Goal: Transaction & Acquisition: Purchase product/service

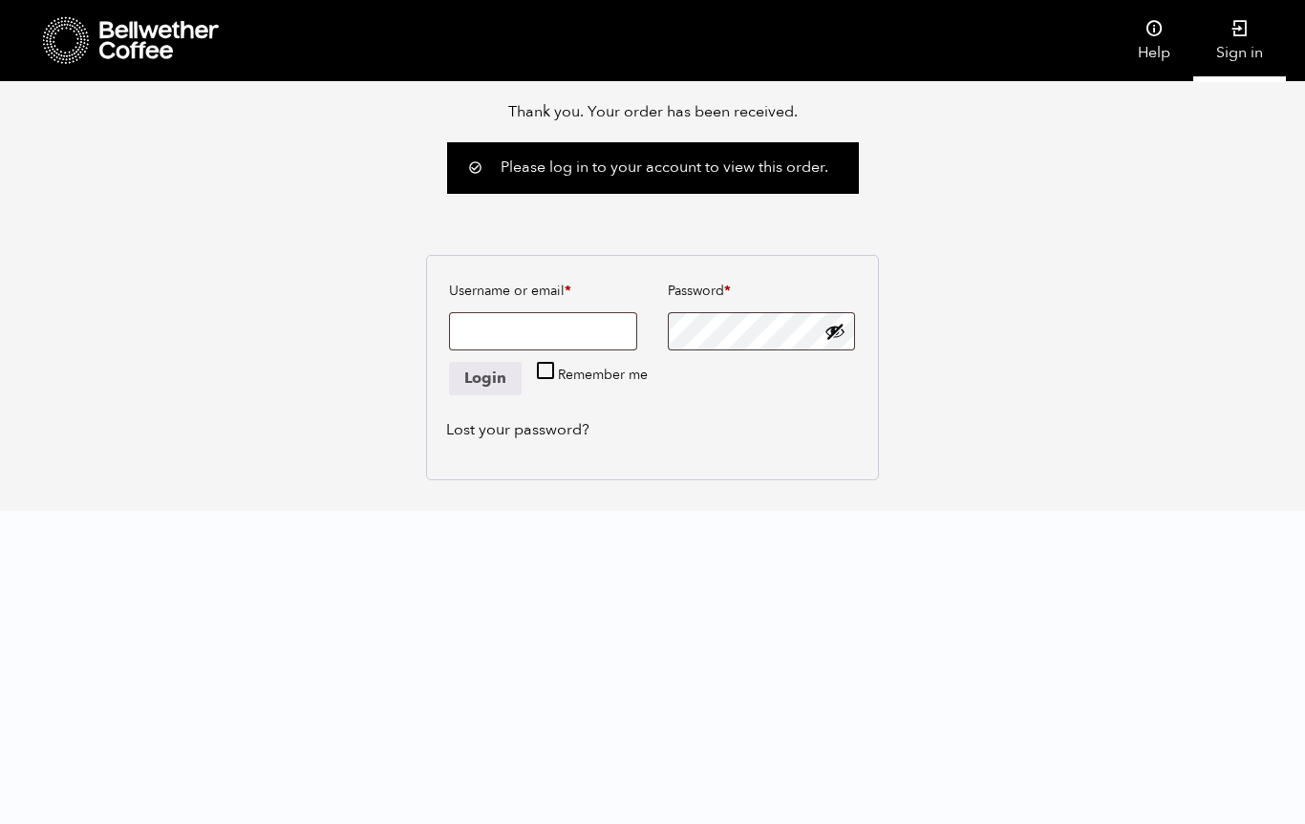
click at [1238, 52] on link "Sign in" at bounding box center [1239, 40] width 93 height 81
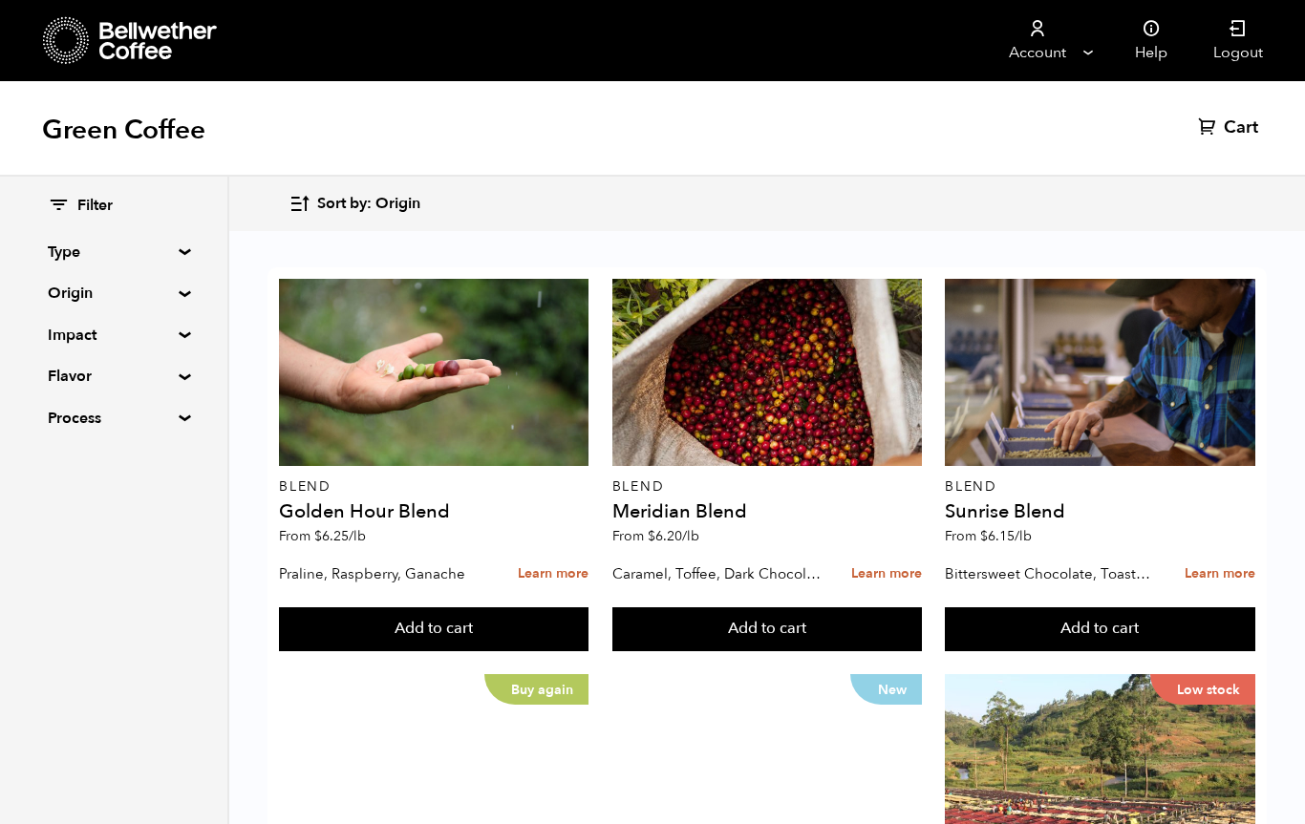
scroll to position [252, 0]
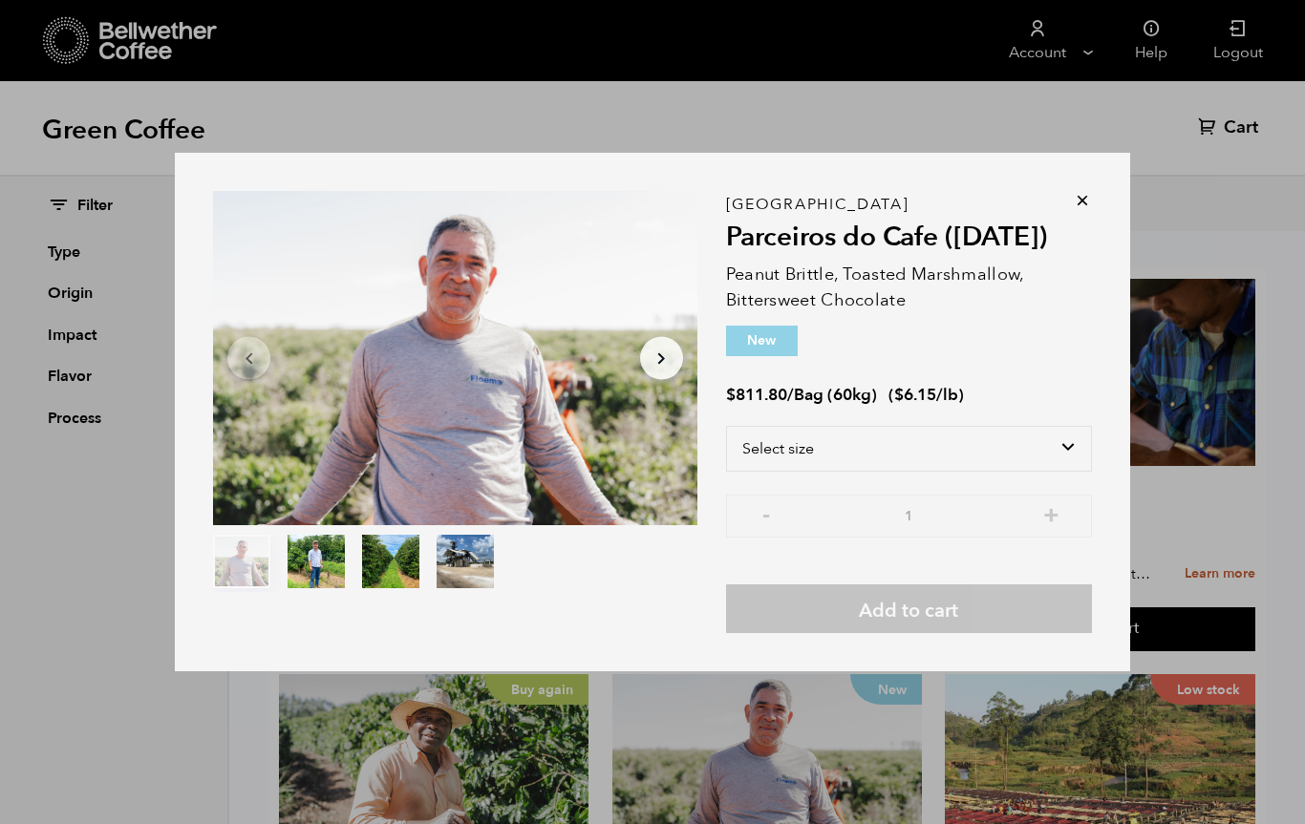
click at [1102, 245] on div "Item 1 of 4 Arrow Left Arrow Right item 0 item 1 item 2 item 3 Item 1 of 4 Braz…" at bounding box center [652, 412] width 955 height 519
click at [1082, 210] on icon at bounding box center [1082, 200] width 19 height 19
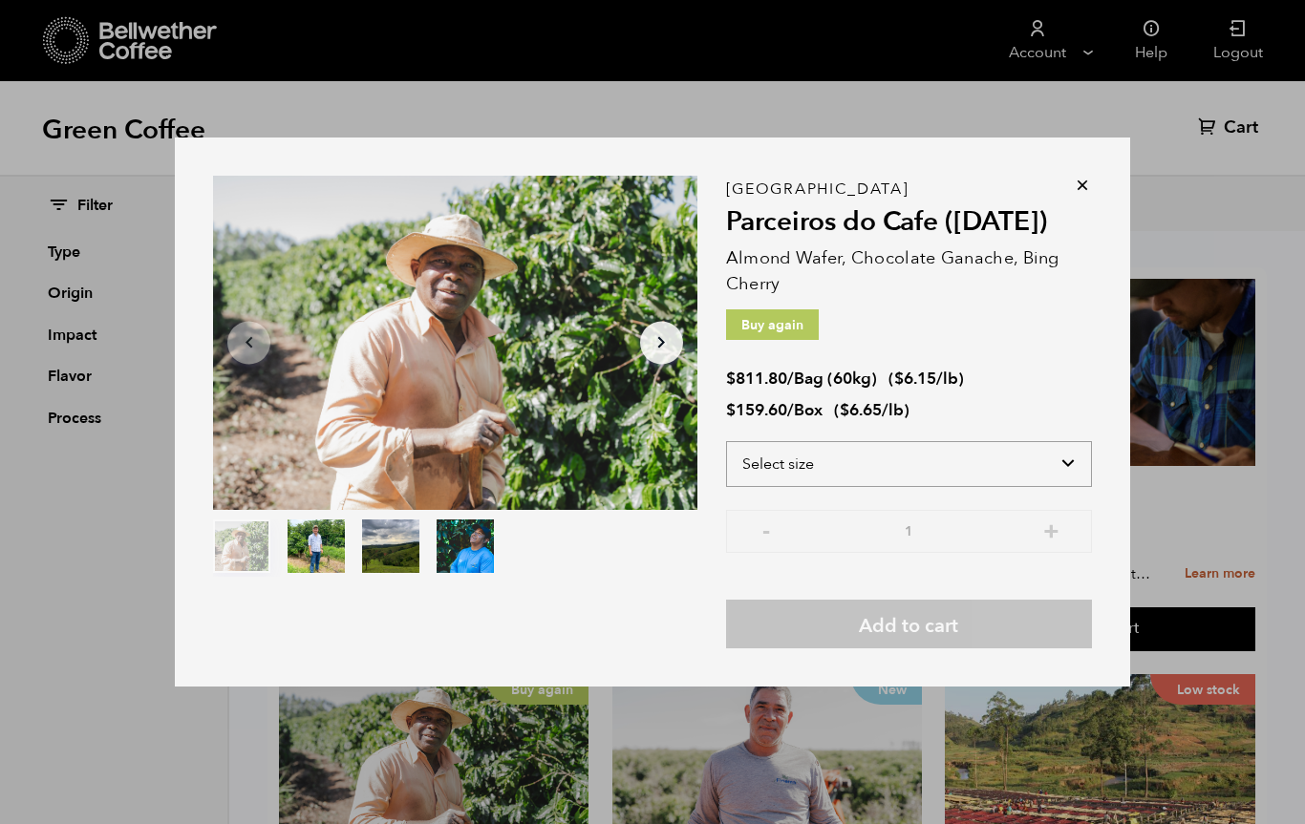
click at [1019, 487] on select "Select size Bag (60kg) (132 lbs) Box (24 lbs)" at bounding box center [909, 464] width 366 height 46
select select "box"
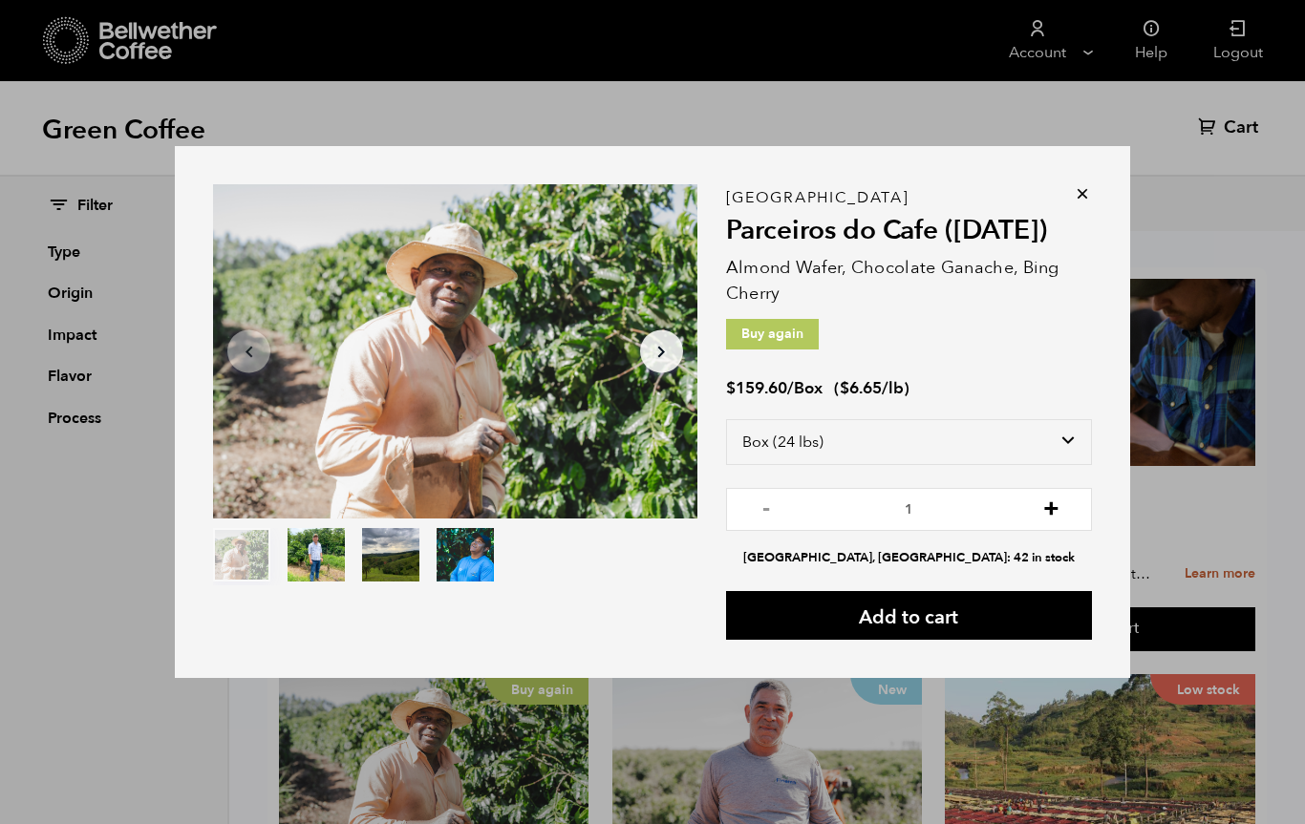
click at [1051, 517] on button "+" at bounding box center [1051, 507] width 24 height 19
click at [1048, 517] on button "+" at bounding box center [1051, 507] width 24 height 19
type input "3"
click at [940, 640] on button "Add to cart" at bounding box center [909, 615] width 366 height 49
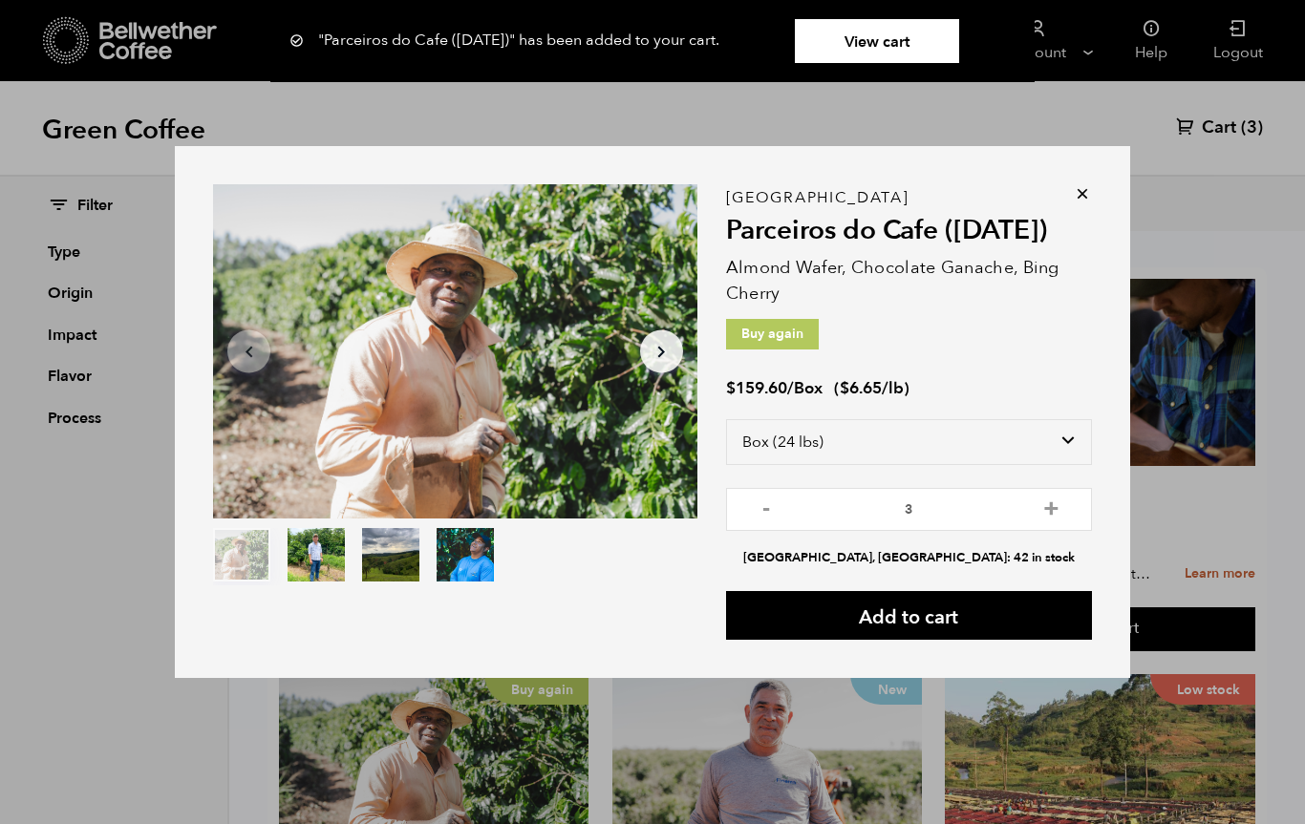
click at [1069, 251] on div ""Parceiros do Cafe (APR 25)" has been added to your cart. View cart {"cart_cont…" at bounding box center [909, 419] width 366 height 442
click at [1086, 203] on icon at bounding box center [1082, 193] width 19 height 19
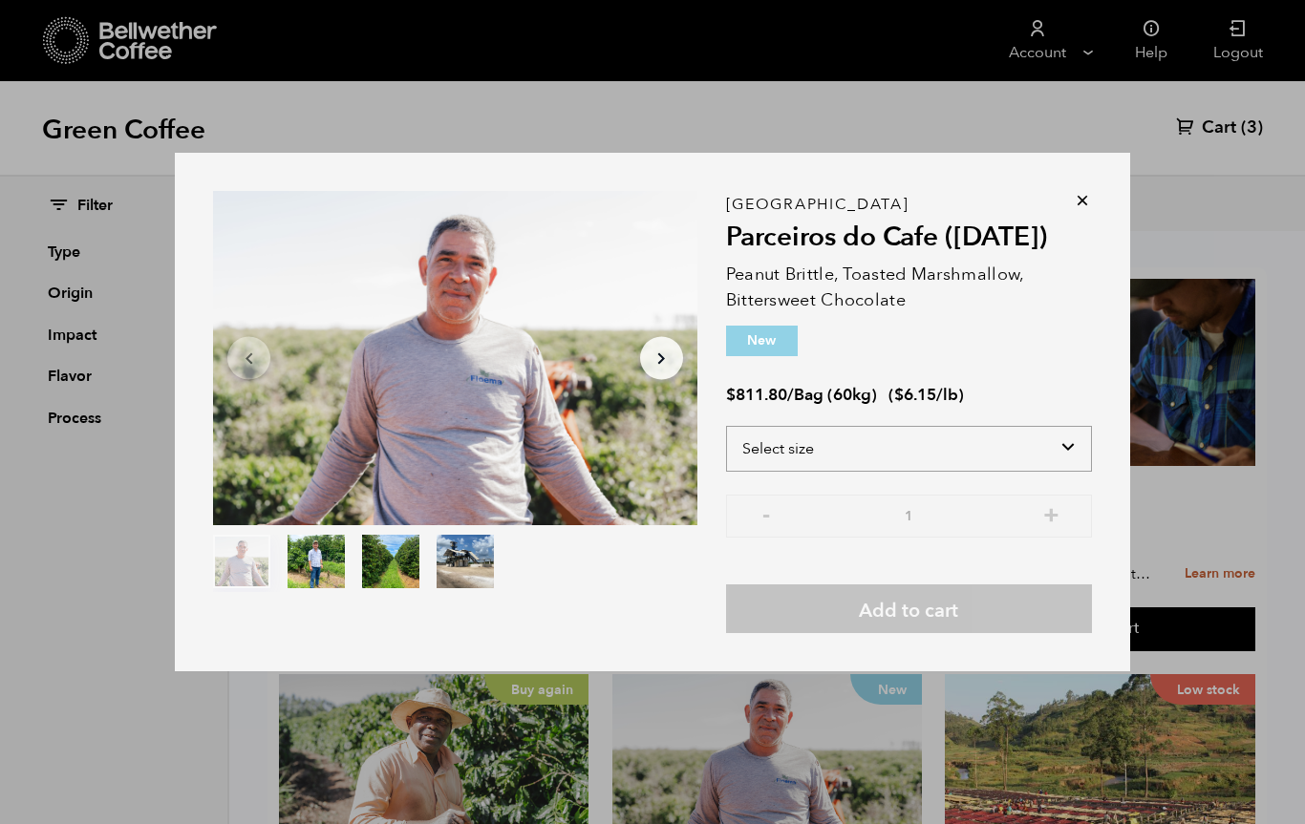
click at [1016, 472] on select "Select size Bag (60kg) (132 lbs)" at bounding box center [909, 449] width 366 height 46
click at [1082, 210] on icon at bounding box center [1082, 200] width 19 height 19
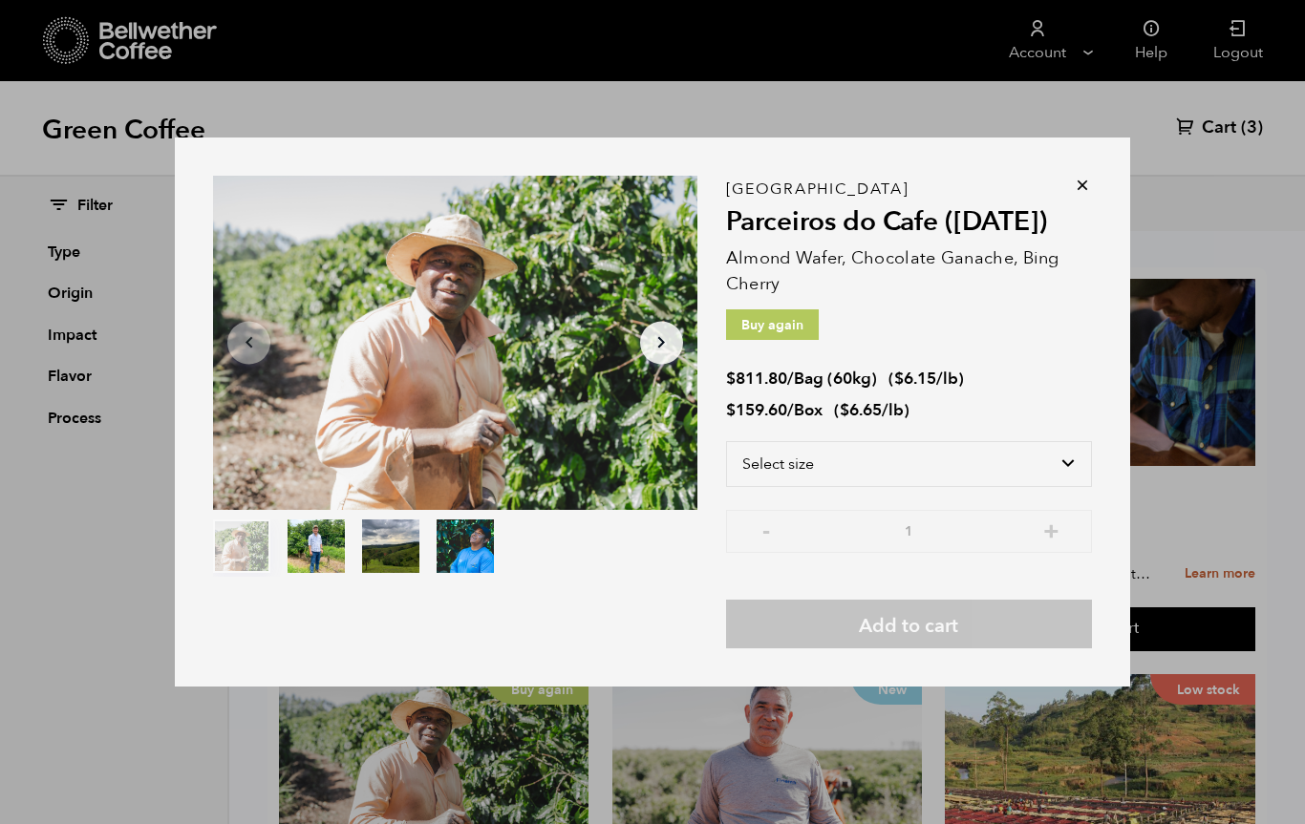
click at [1086, 195] on icon at bounding box center [1082, 185] width 19 height 19
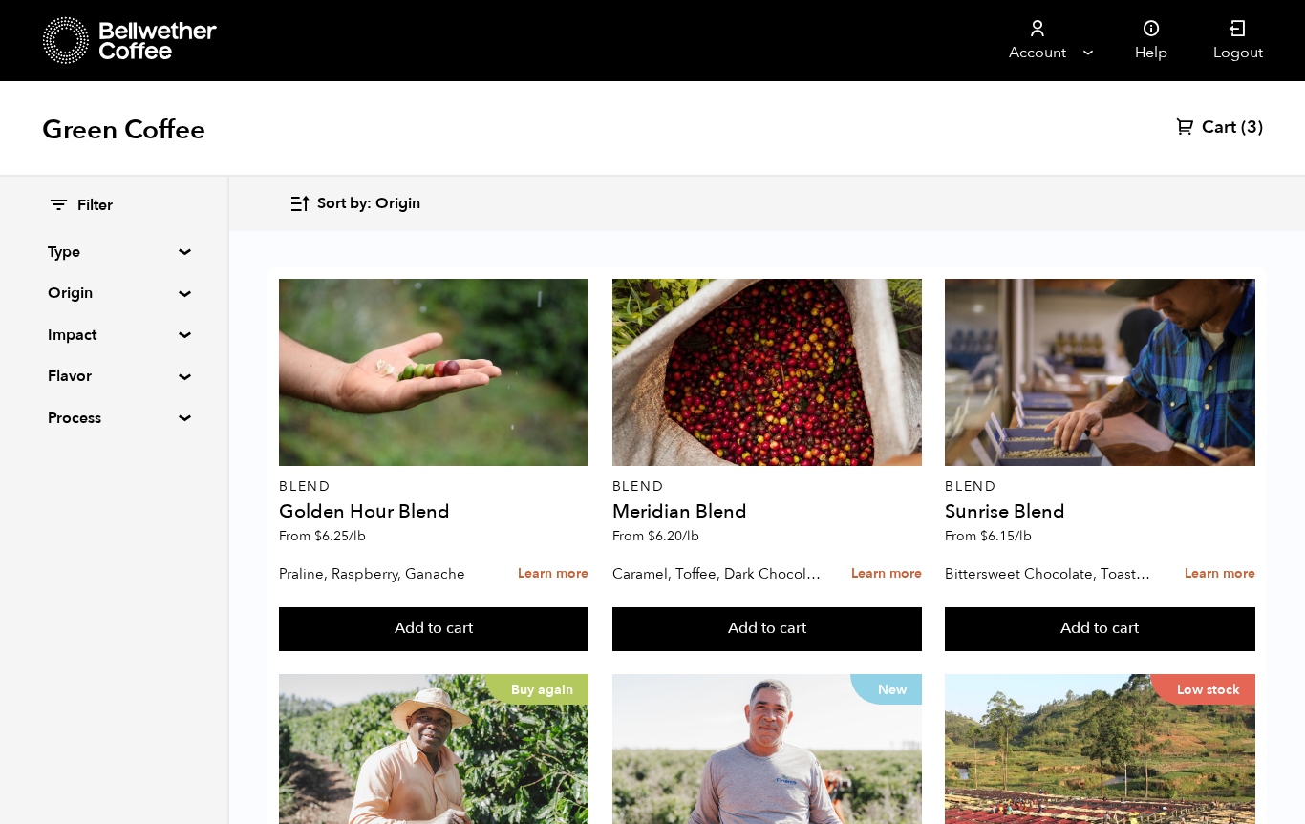
scroll to position [1088, 0]
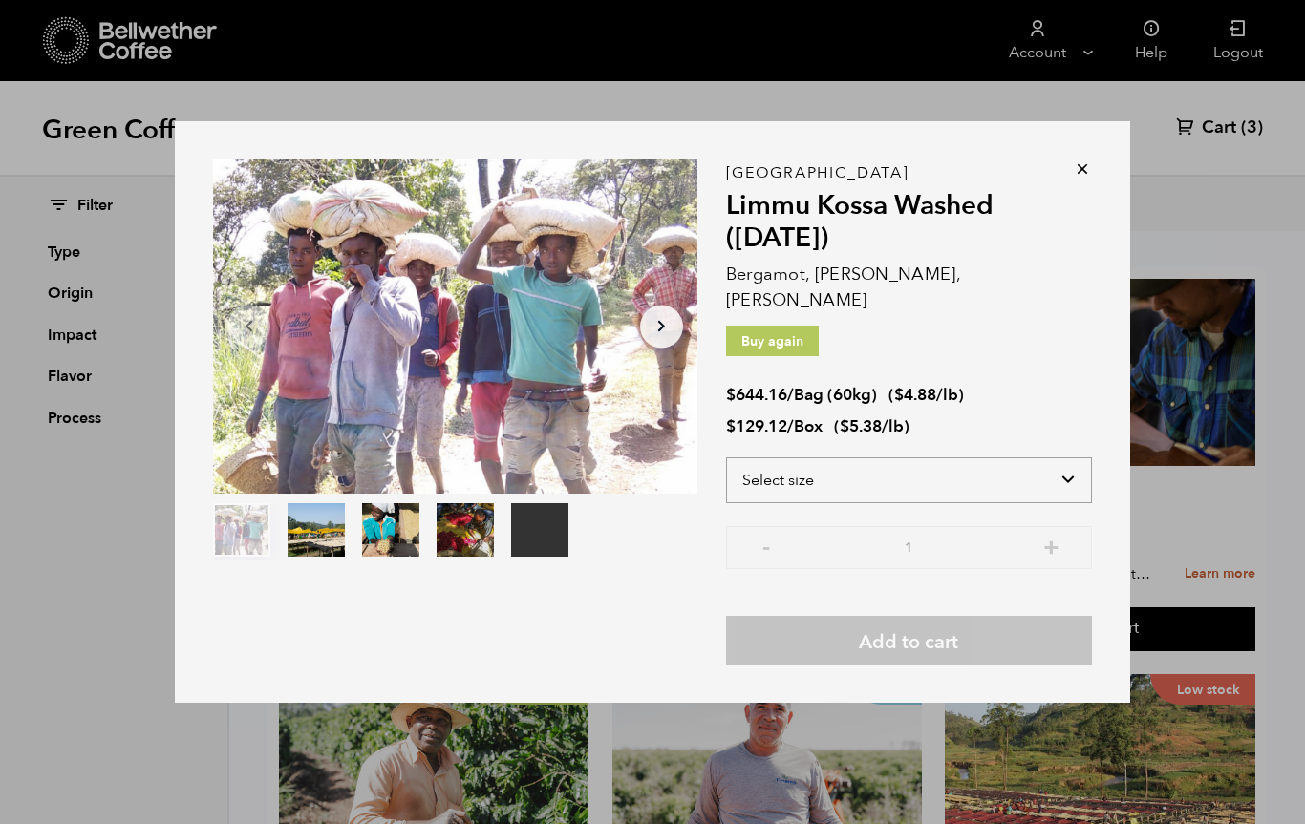
click at [942, 503] on select "Select size Bag (60kg) (132 lbs) Box (24 lbs)" at bounding box center [909, 481] width 366 height 46
select select "box"
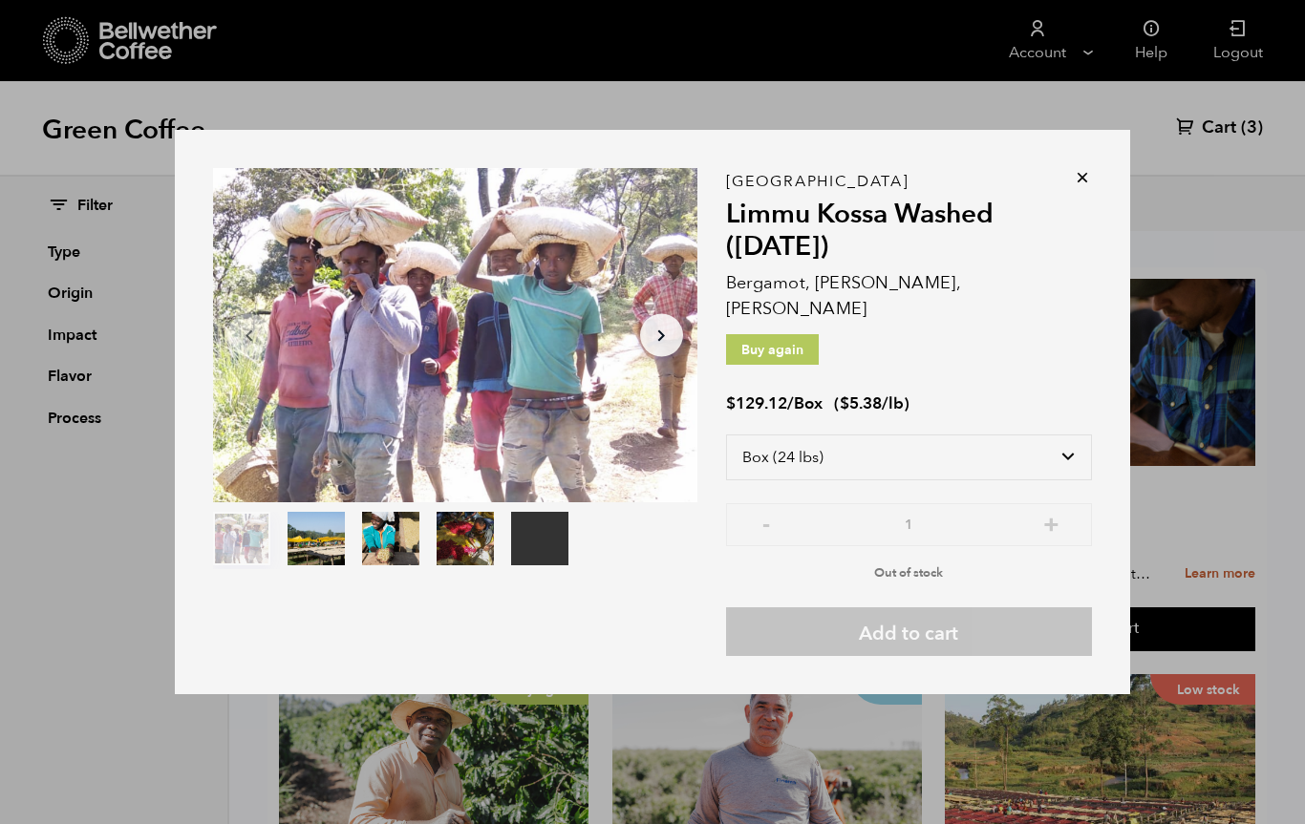
click at [1085, 187] on icon at bounding box center [1082, 177] width 19 height 19
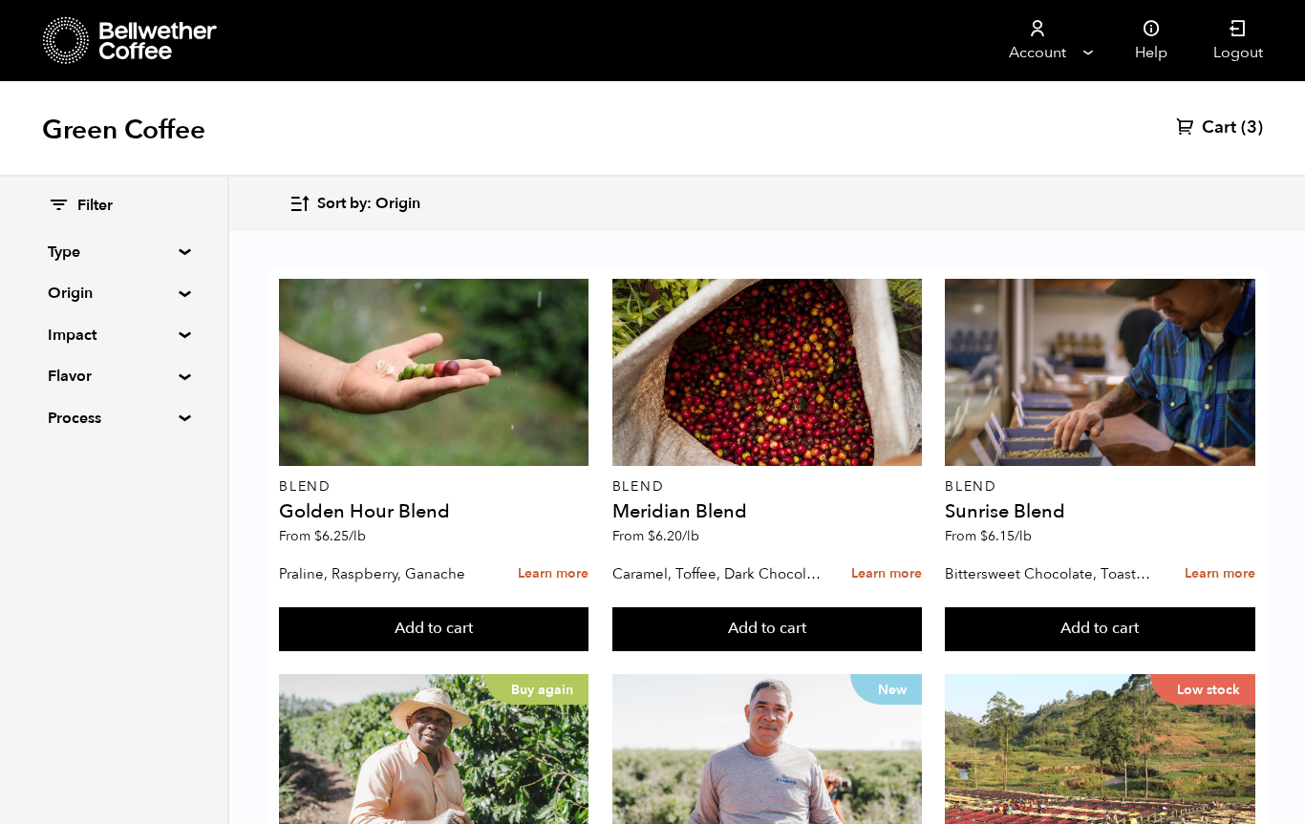
scroll to position [1057, 0]
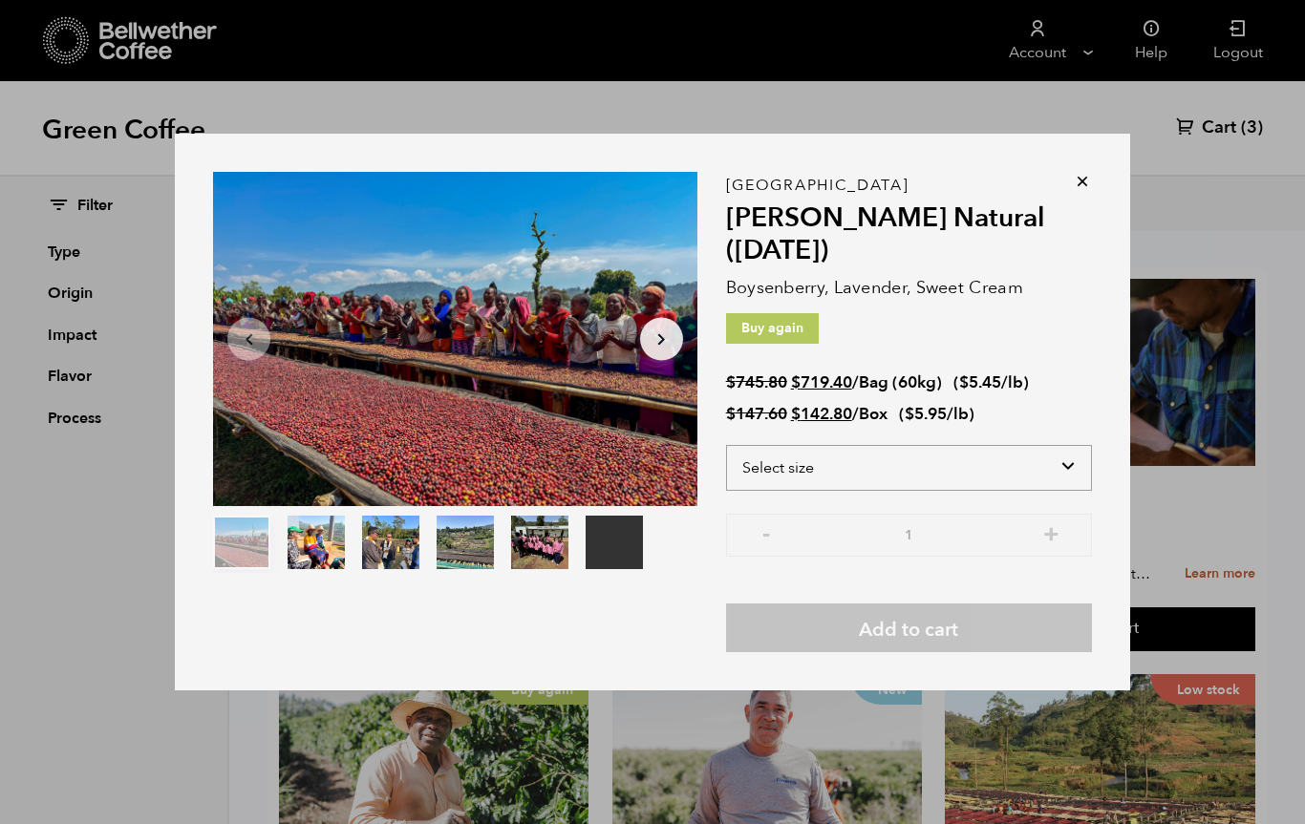
click at [1076, 491] on select "Select size Bag (60kg) (132 lbs) Box (24 lbs)" at bounding box center [909, 468] width 366 height 46
select select "box"
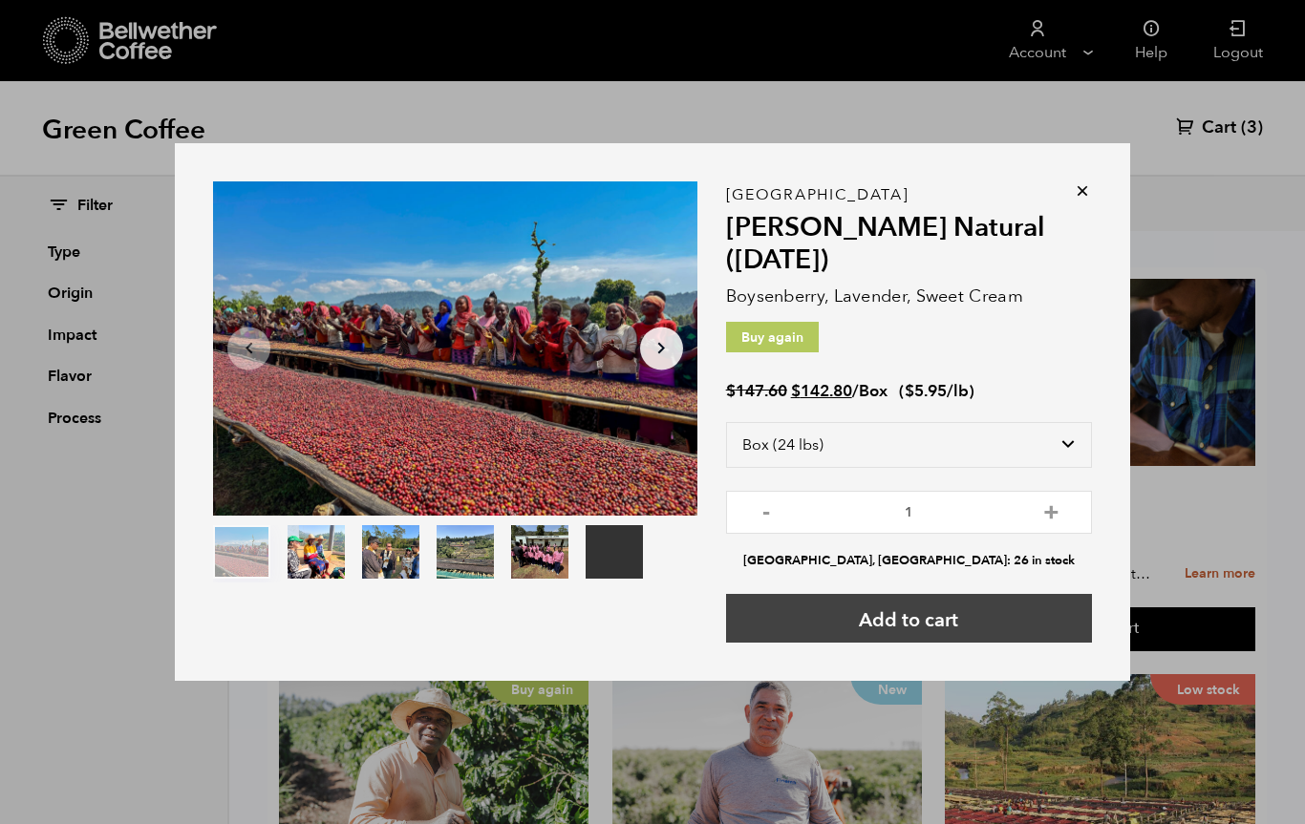
click at [949, 643] on button "Add to cart" at bounding box center [909, 618] width 366 height 49
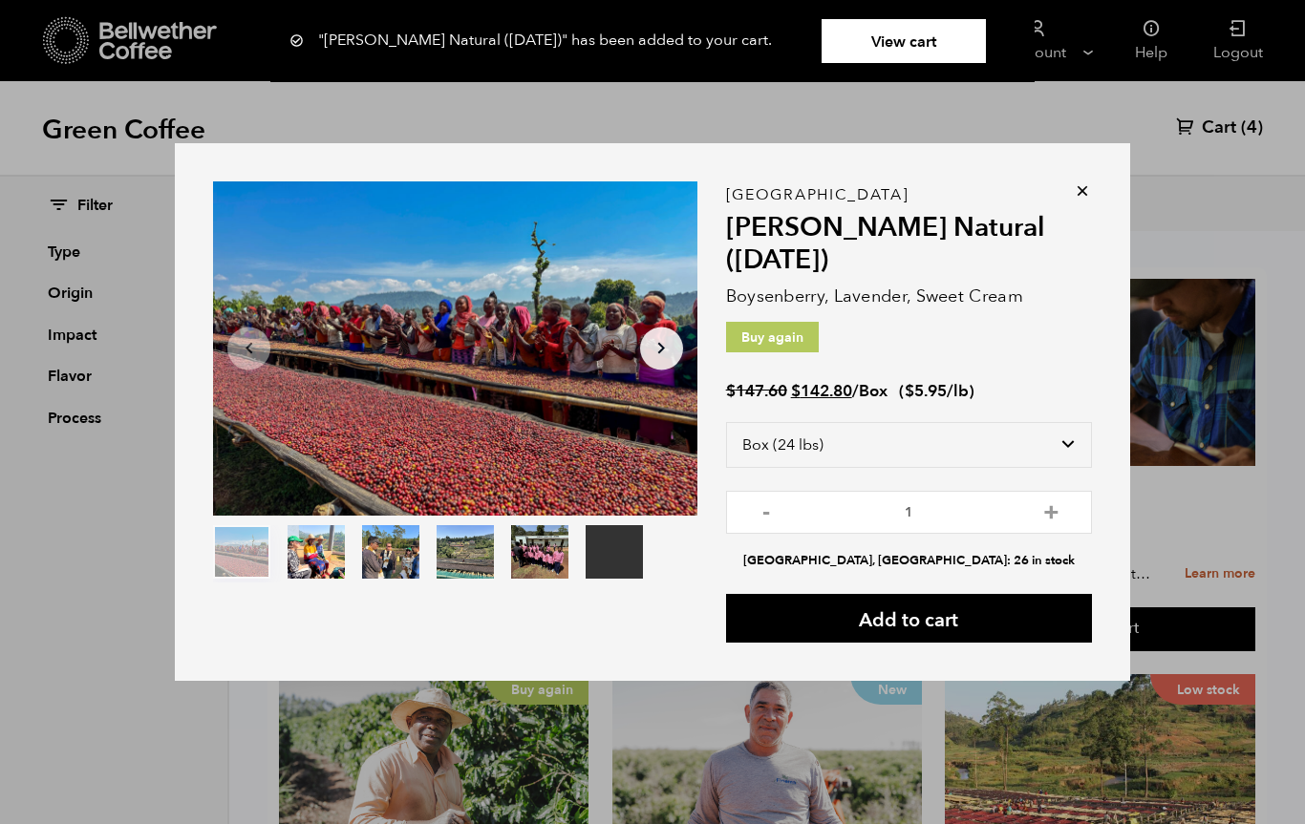
click at [1089, 201] on icon at bounding box center [1082, 190] width 19 height 19
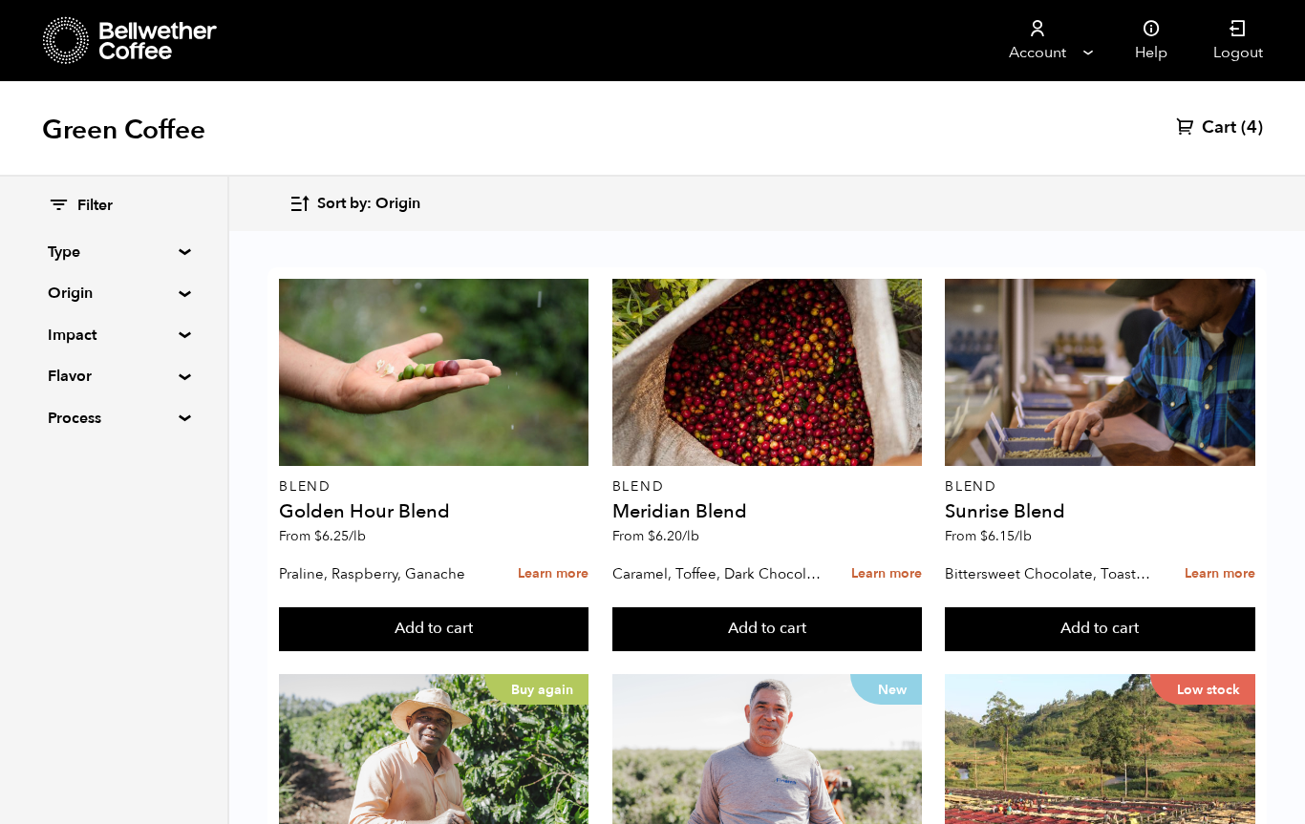
scroll to position [1743, 0]
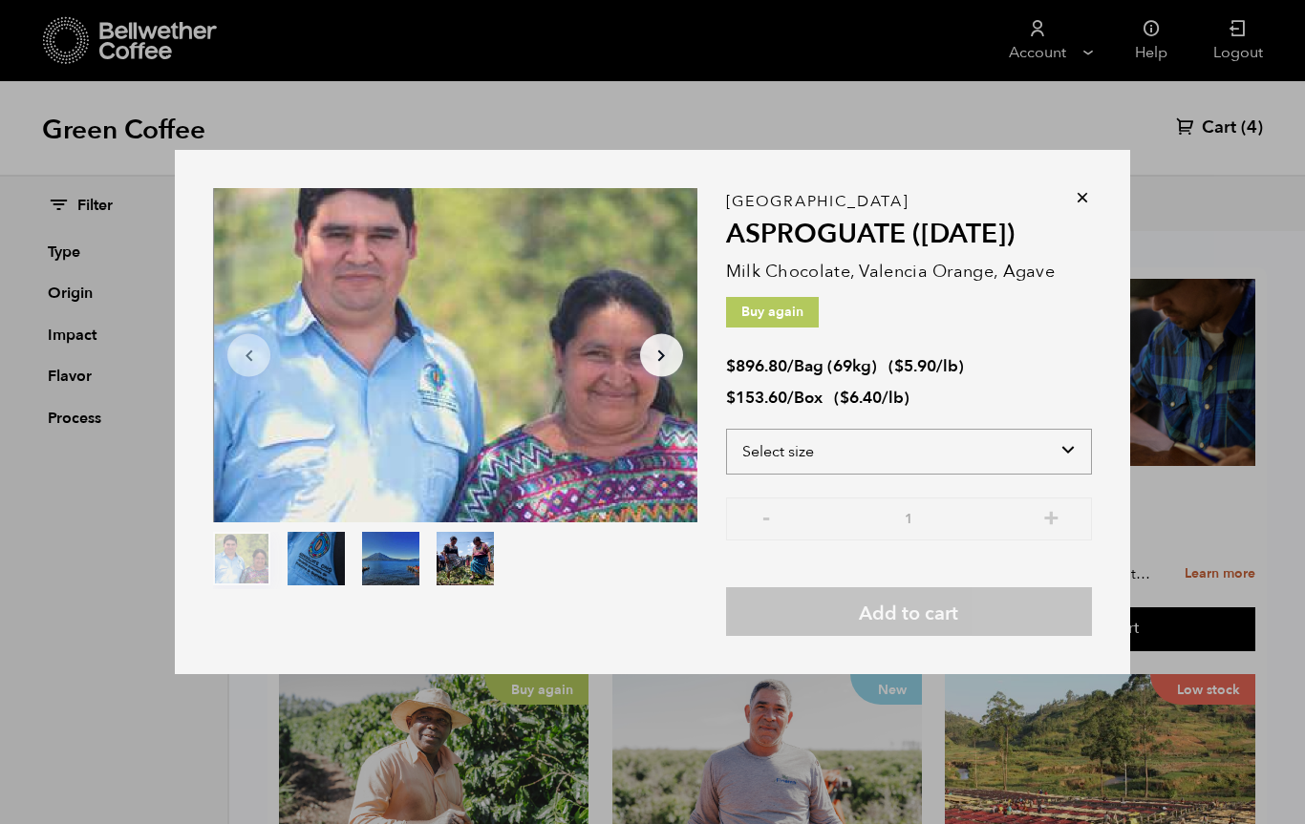
click at [991, 475] on select "Select size Bag (69kg) (152 lbs) Box (24 lbs)" at bounding box center [909, 452] width 366 height 46
select select "box"
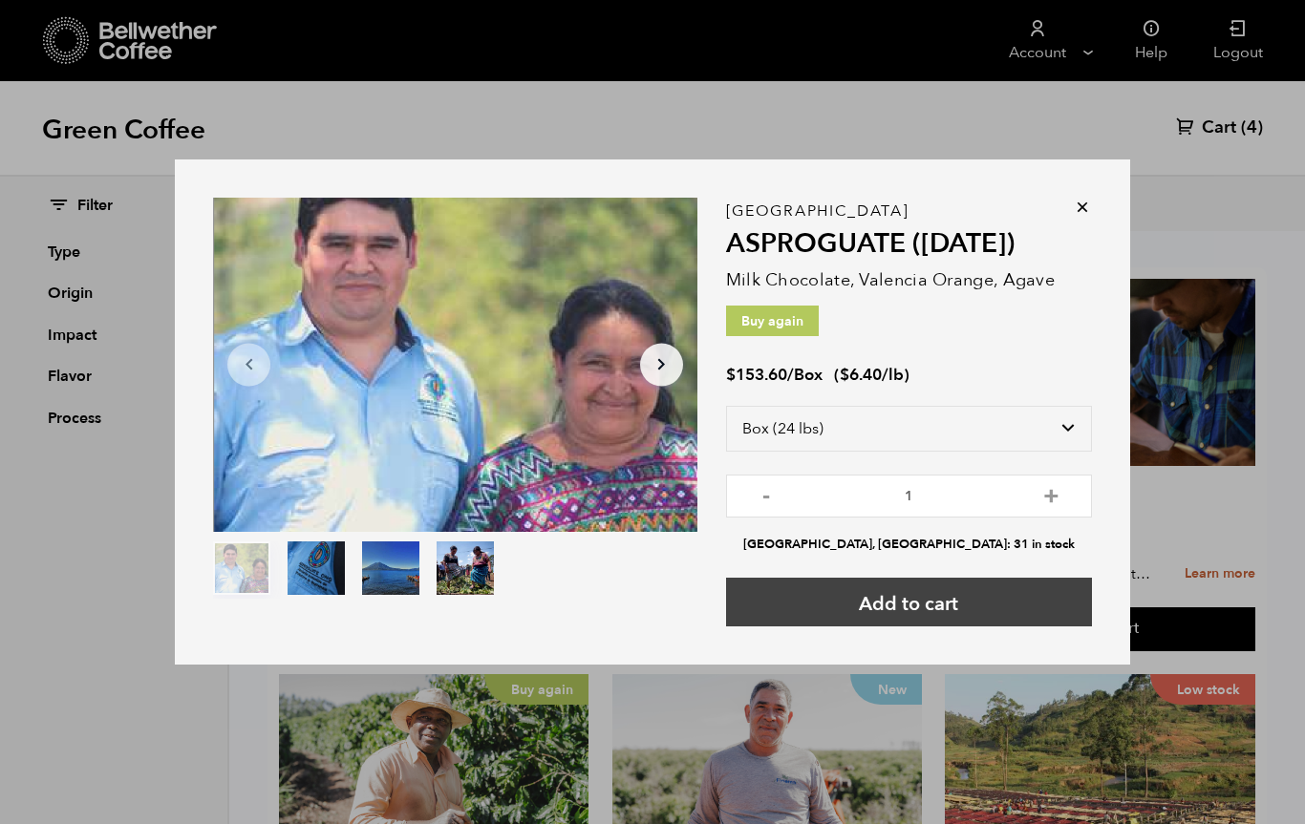
click at [937, 627] on button "Add to cart" at bounding box center [909, 602] width 366 height 49
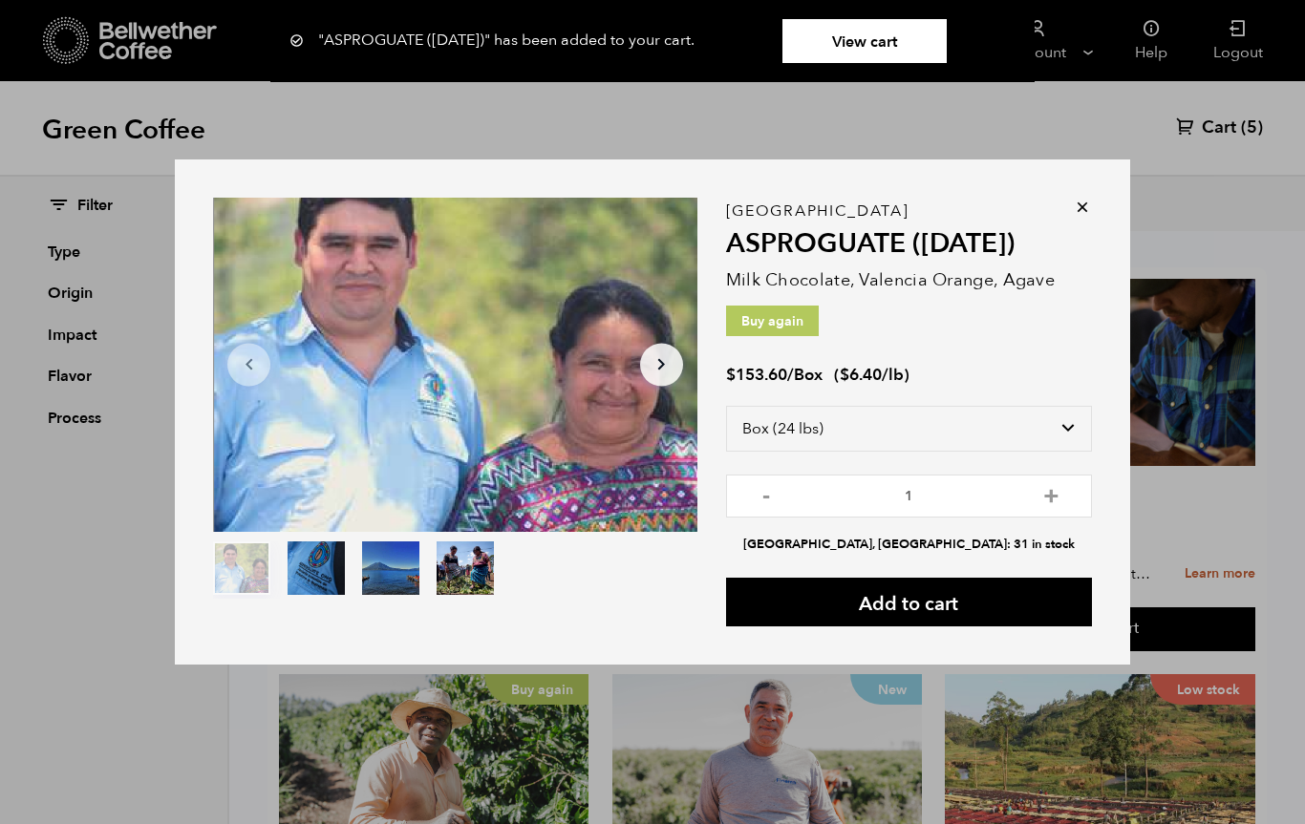
click at [1097, 249] on div "Item 1 of 4 Arrow Left Arrow Right item 0 item 1 item 2 item 3 Item 1 of 4 "ASP…" at bounding box center [652, 413] width 955 height 506
click at [1089, 217] on icon at bounding box center [1082, 207] width 19 height 19
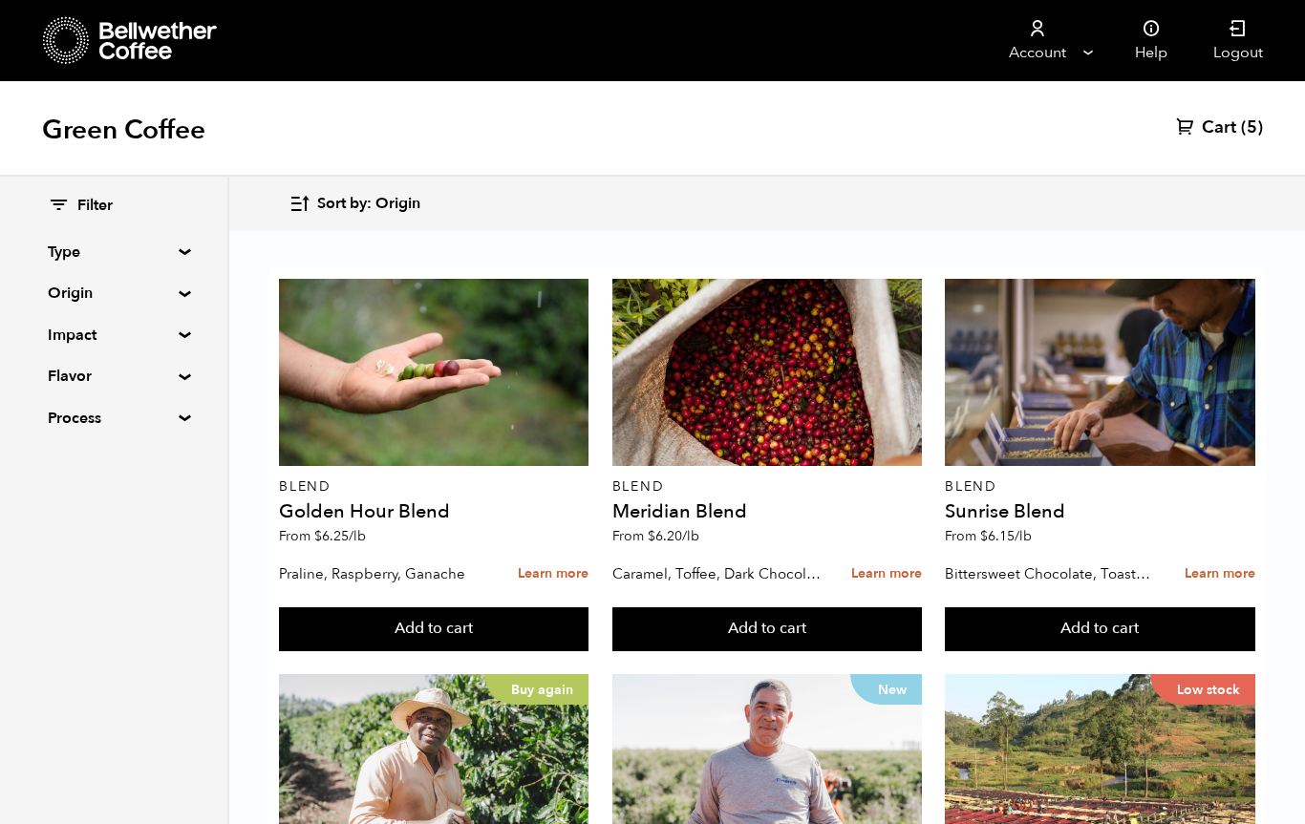
scroll to position [541, 0]
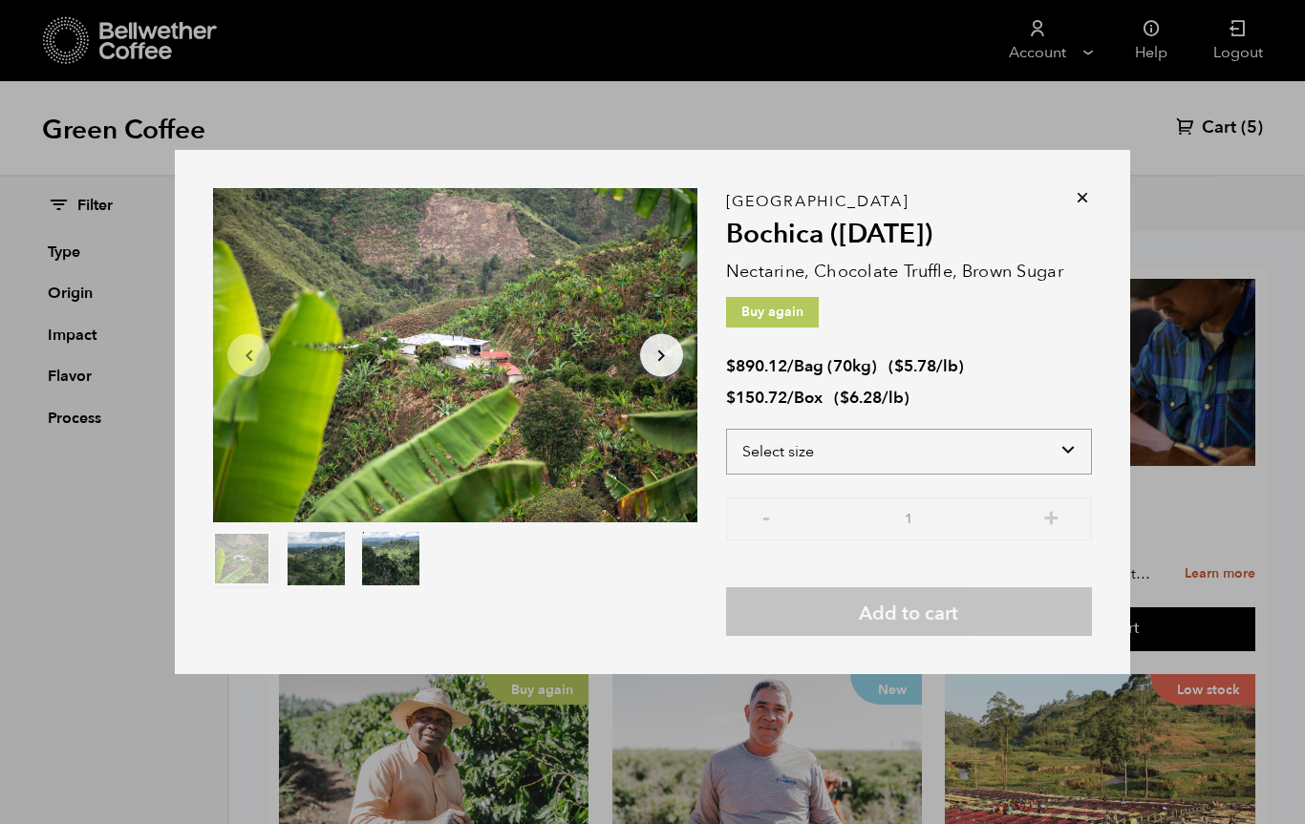
click at [983, 475] on select "Select size Bag (70kg) (154 lbs) Box (24 lbs)" at bounding box center [909, 452] width 366 height 46
select select "box"
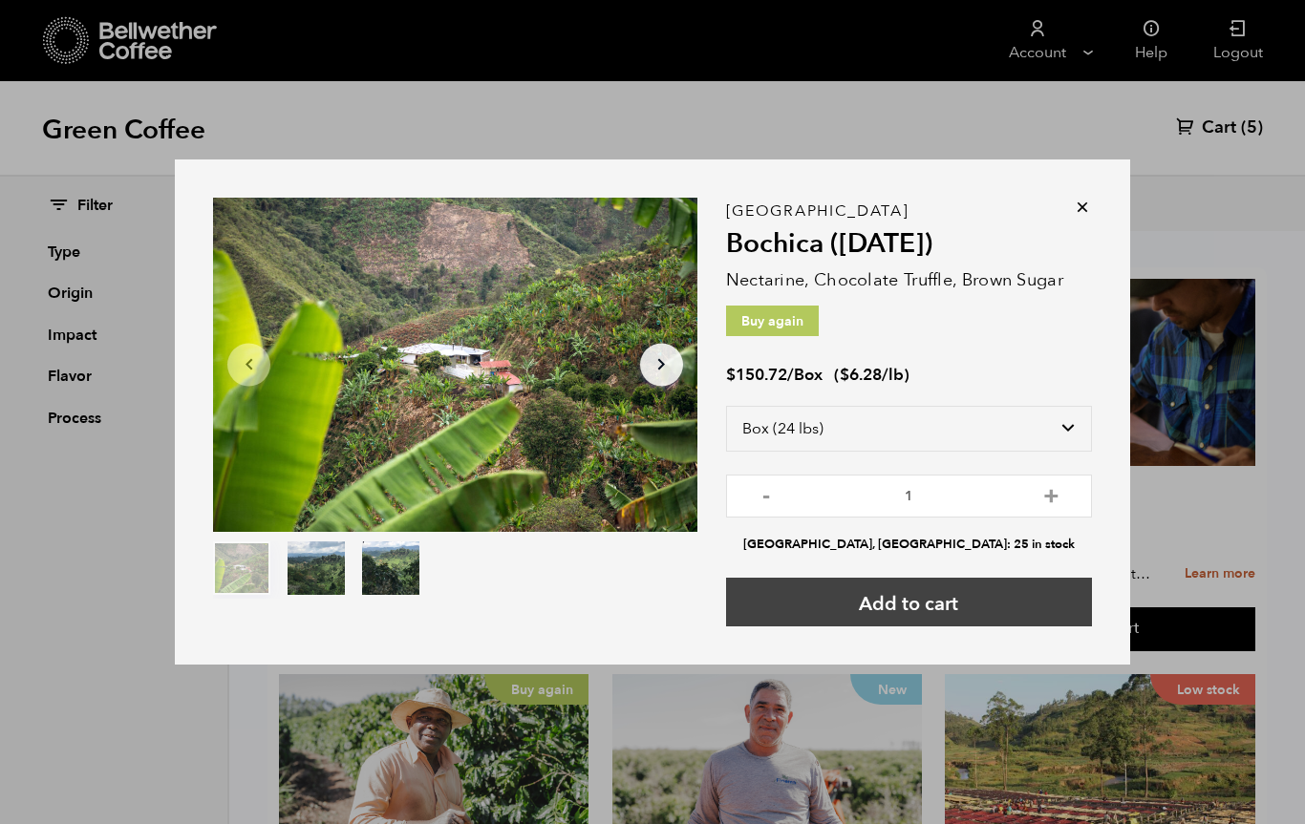
click at [921, 627] on button "Add to cart" at bounding box center [909, 602] width 366 height 49
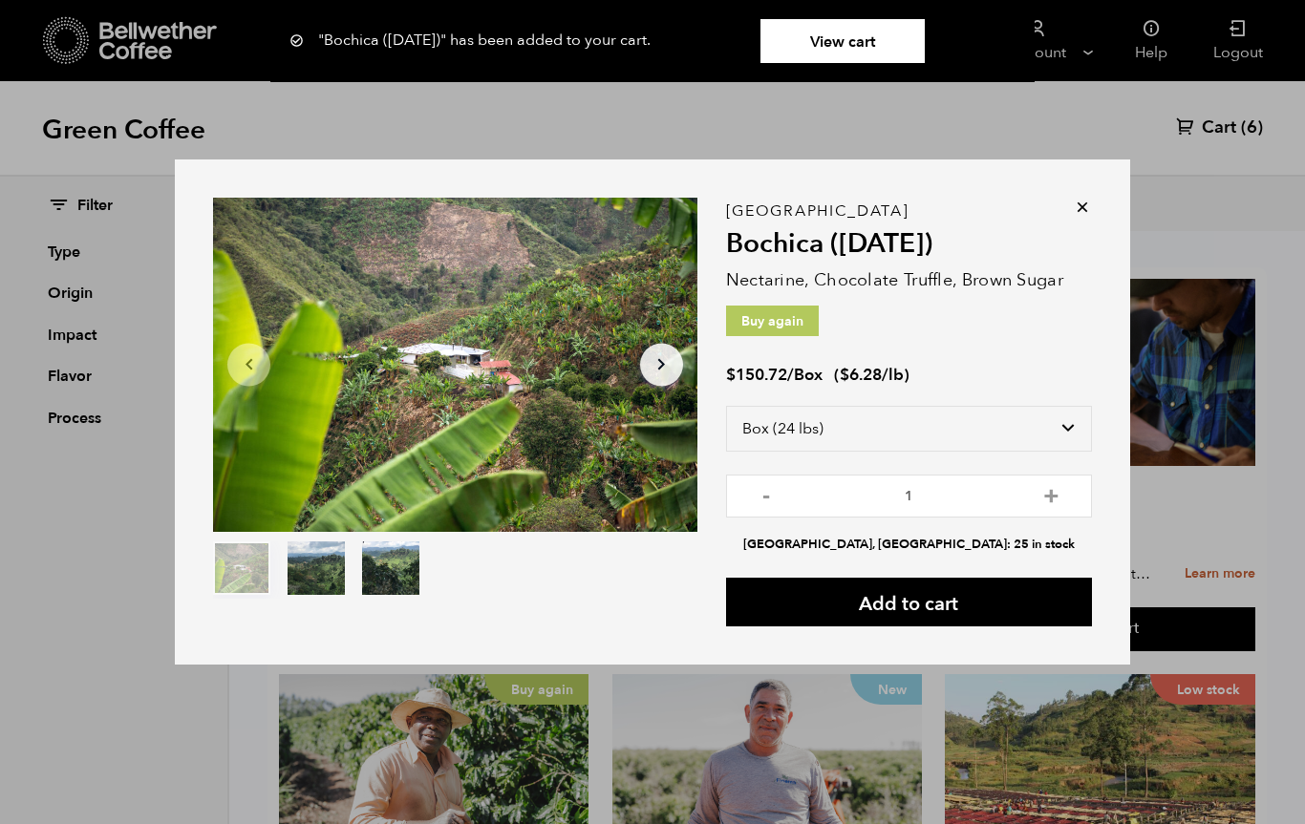
click at [1097, 253] on div "Item 1 of 3 Arrow Left Arrow Right item 0 item 1 item 2 Item 1 of 3 "Bochica (J…" at bounding box center [652, 413] width 955 height 506
click at [1078, 217] on icon at bounding box center [1082, 207] width 19 height 19
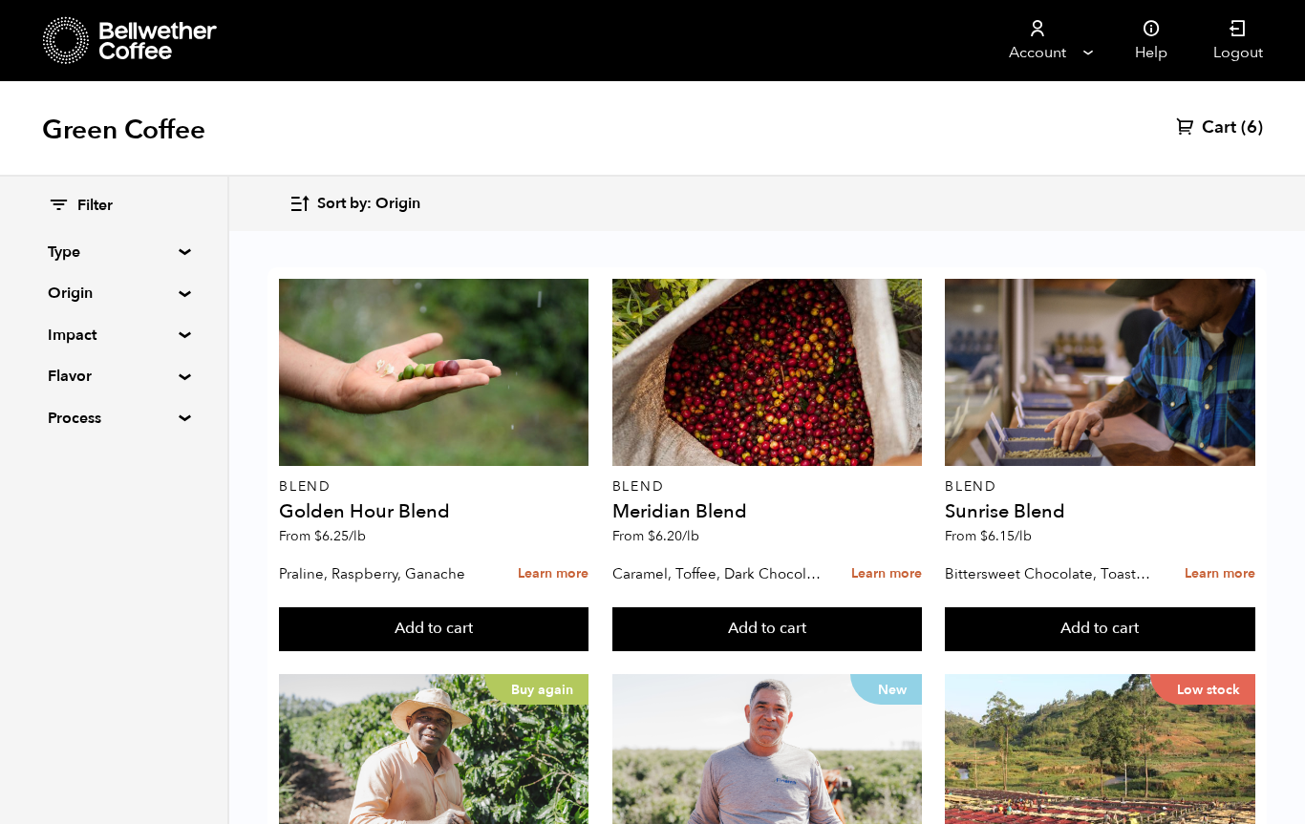
scroll to position [1742, 0]
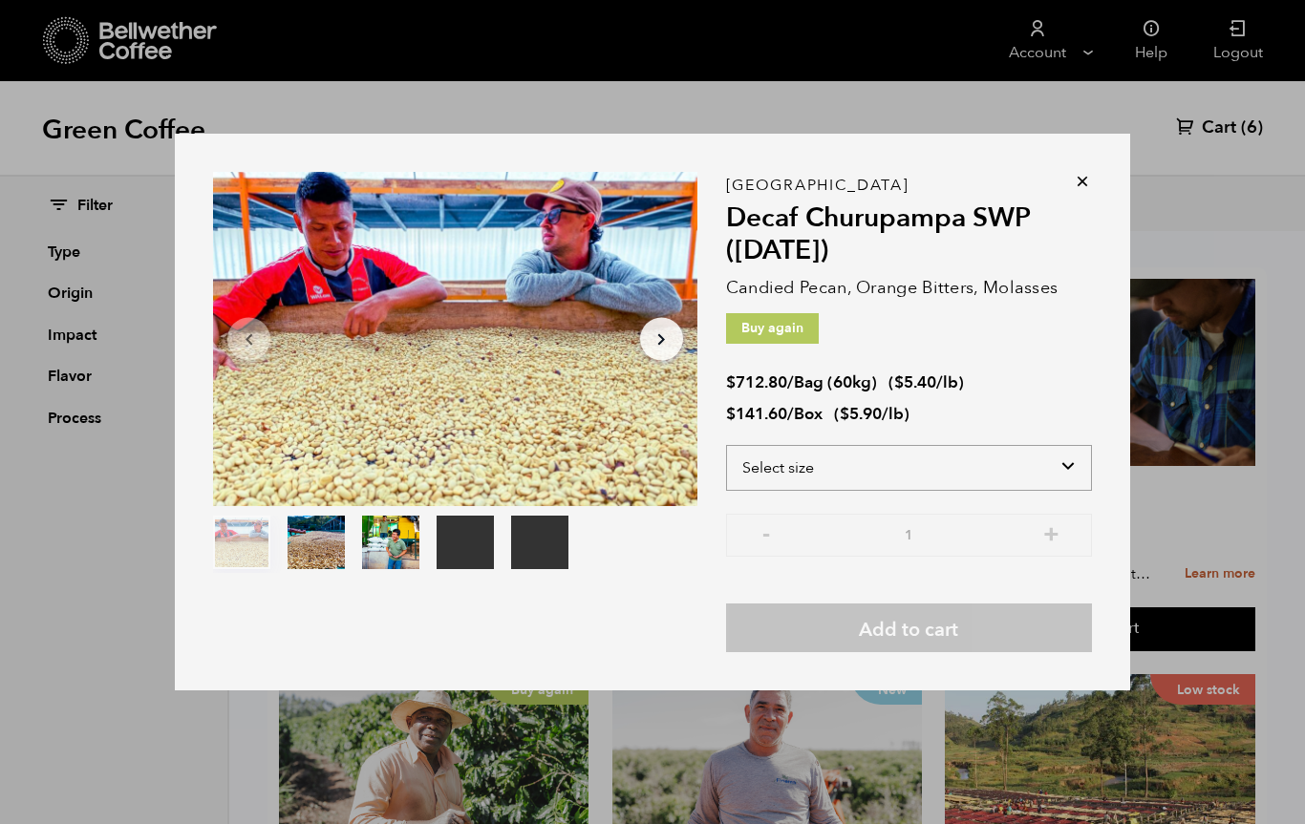
click at [1073, 491] on select "Select size Bag (60kg) (132 lbs) Box (24 lbs)" at bounding box center [909, 468] width 366 height 46
select select "box"
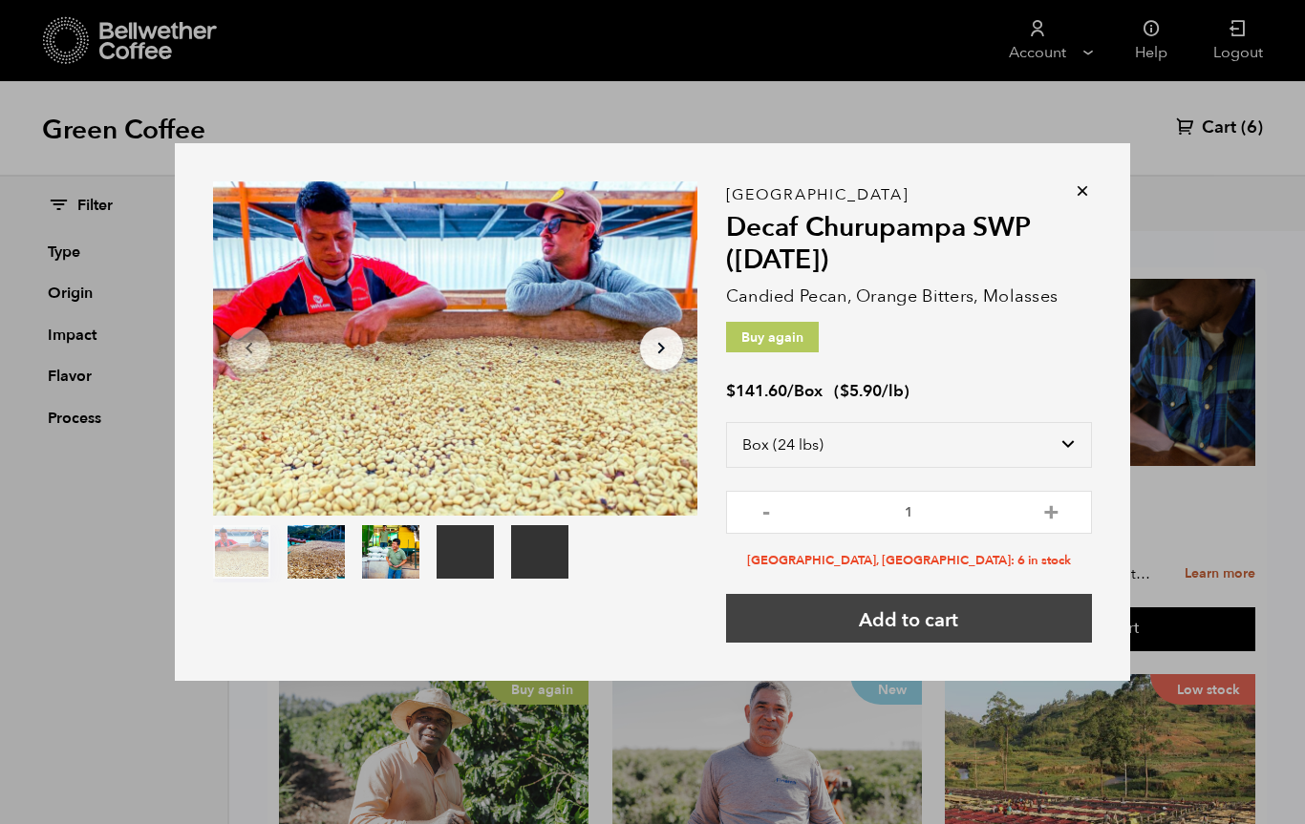
click at [997, 643] on button "Add to cart" at bounding box center [909, 618] width 366 height 49
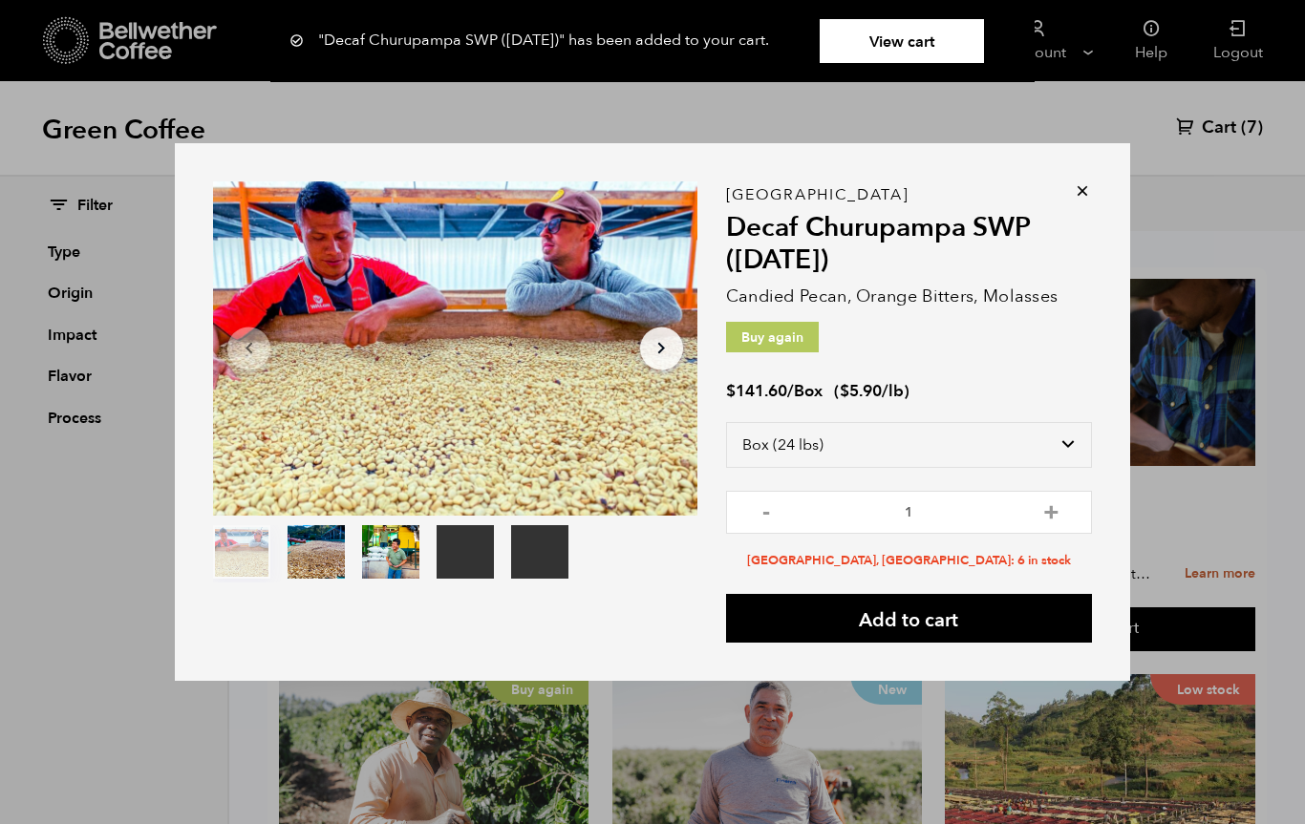
click at [1076, 201] on icon at bounding box center [1082, 190] width 19 height 19
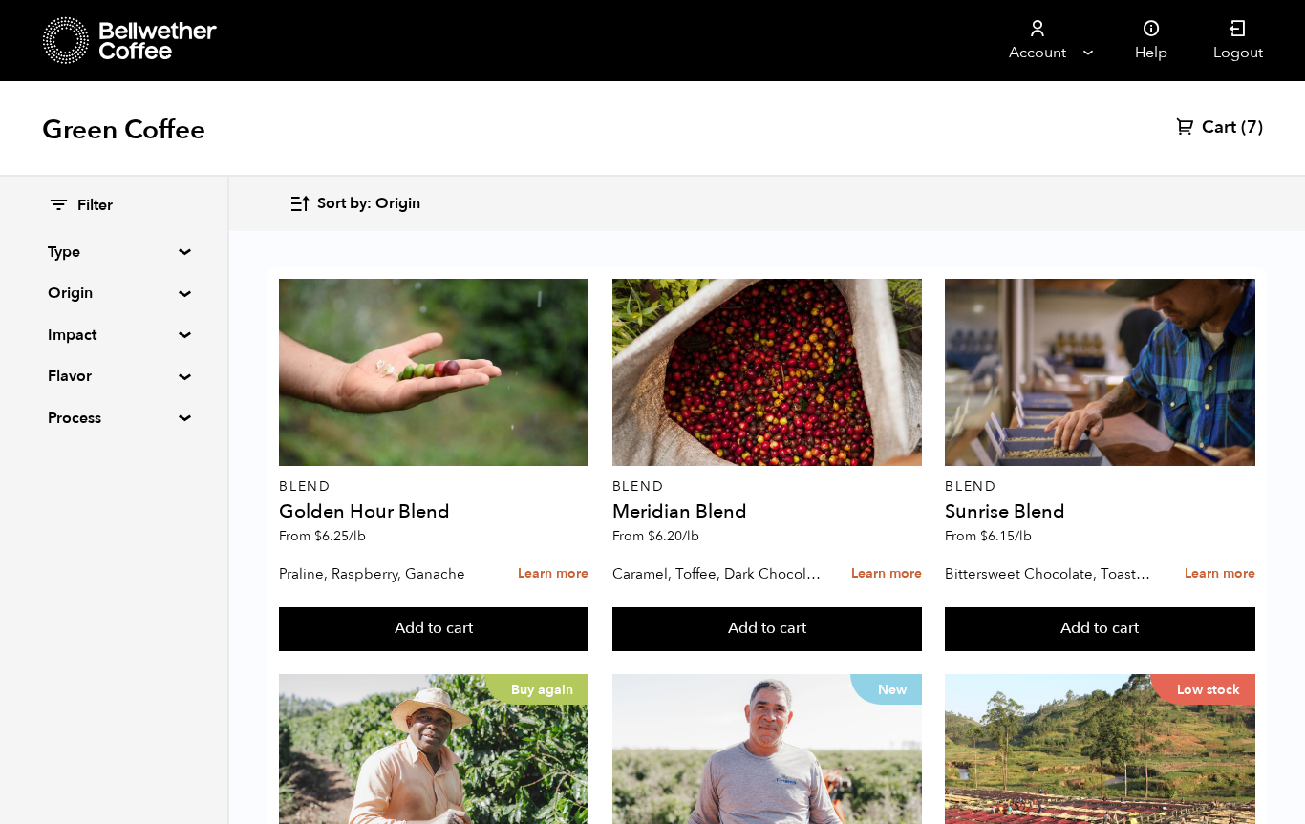
scroll to position [0, 0]
click at [1216, 123] on span "Cart" at bounding box center [1219, 128] width 34 height 23
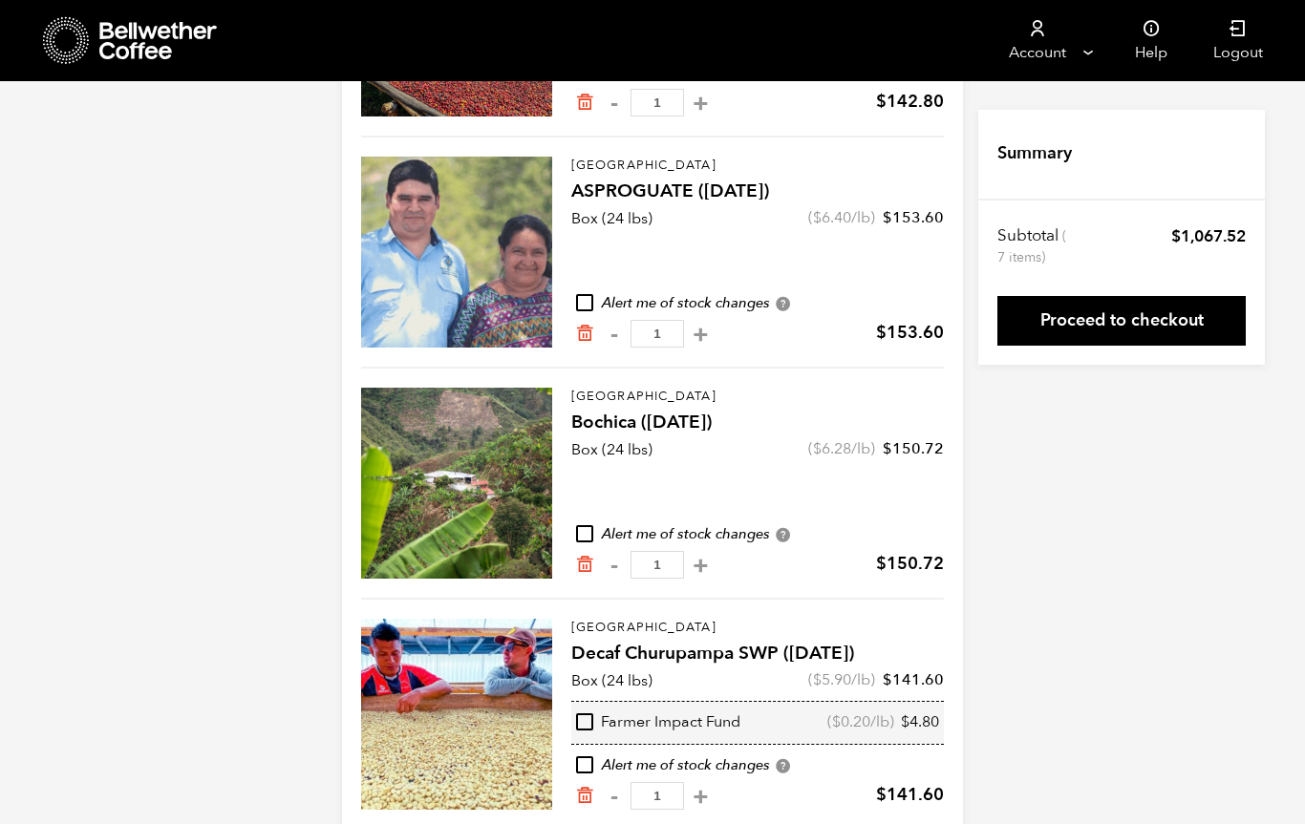
scroll to position [607, 0]
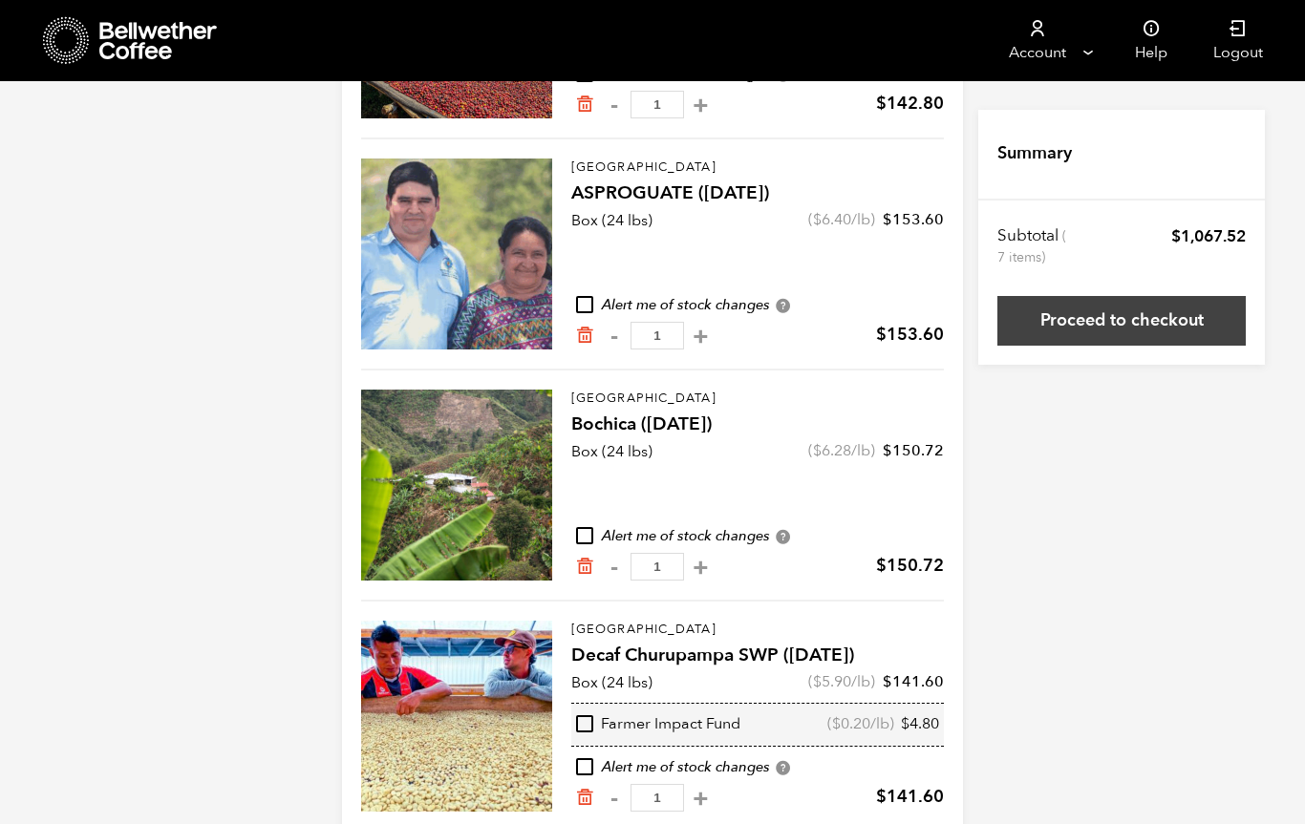
click at [1133, 340] on link "Proceed to checkout" at bounding box center [1121, 321] width 248 height 50
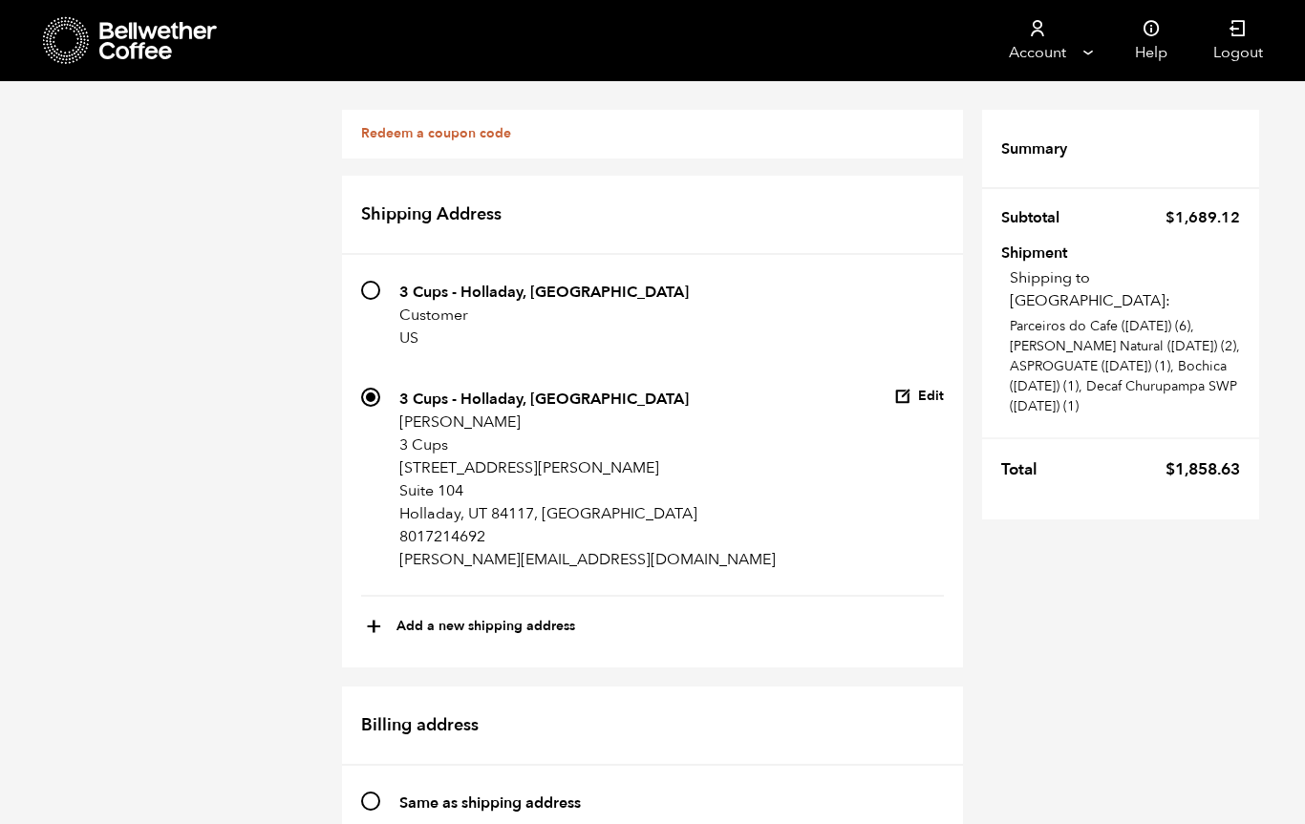
scroll to position [1104, 0]
radio input "true"
